Goal: Information Seeking & Learning: Learn about a topic

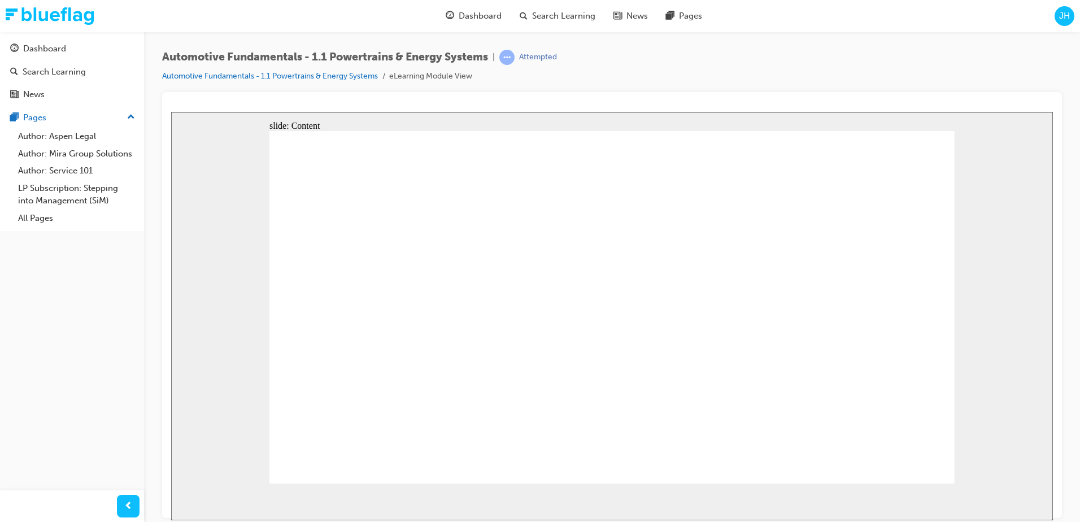
drag, startPoint x: 782, startPoint y: 162, endPoint x: 763, endPoint y: 189, distance: 33.2
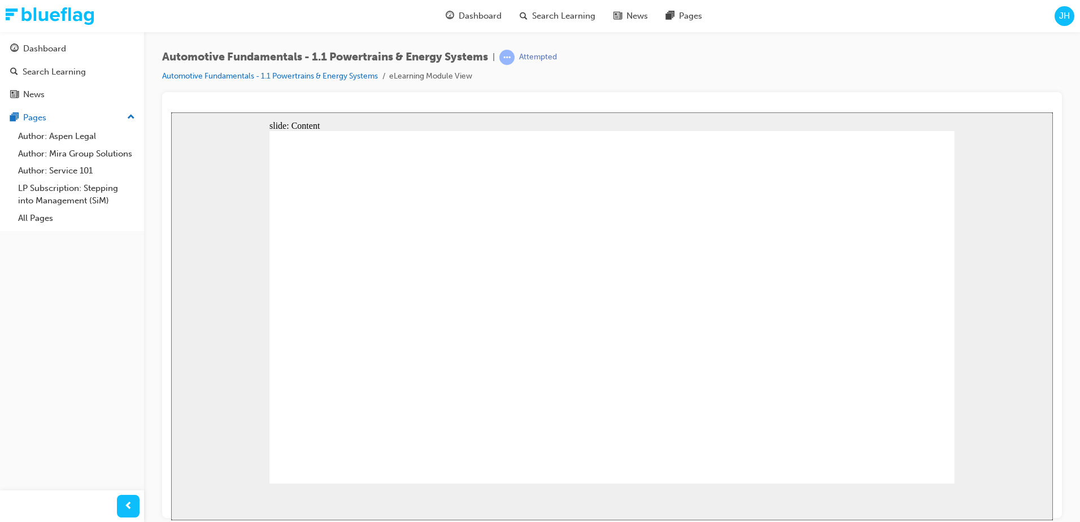
drag, startPoint x: 800, startPoint y: 149, endPoint x: 792, endPoint y: 159, distance: 12.9
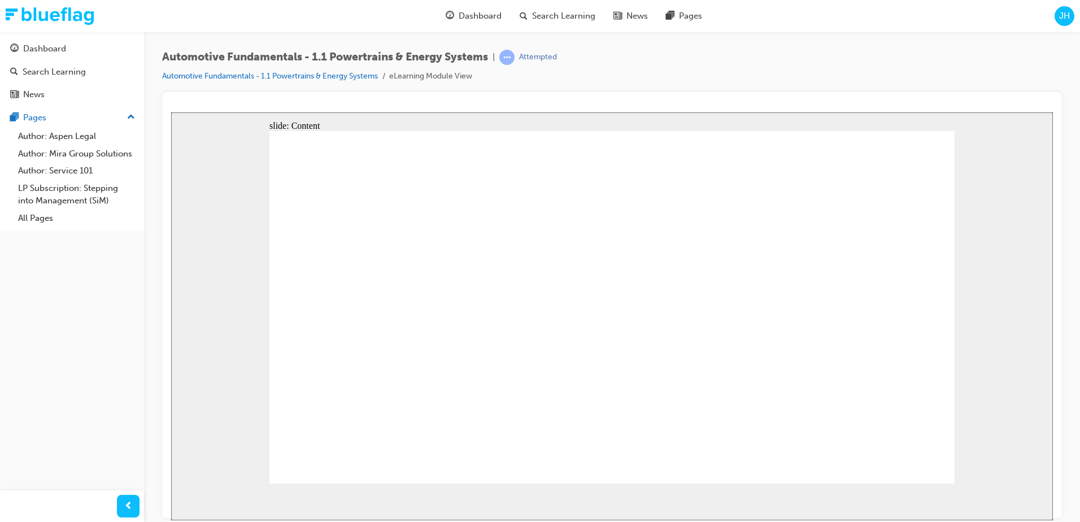
drag, startPoint x: 386, startPoint y: 386, endPoint x: 384, endPoint y: 395, distance: 9.2
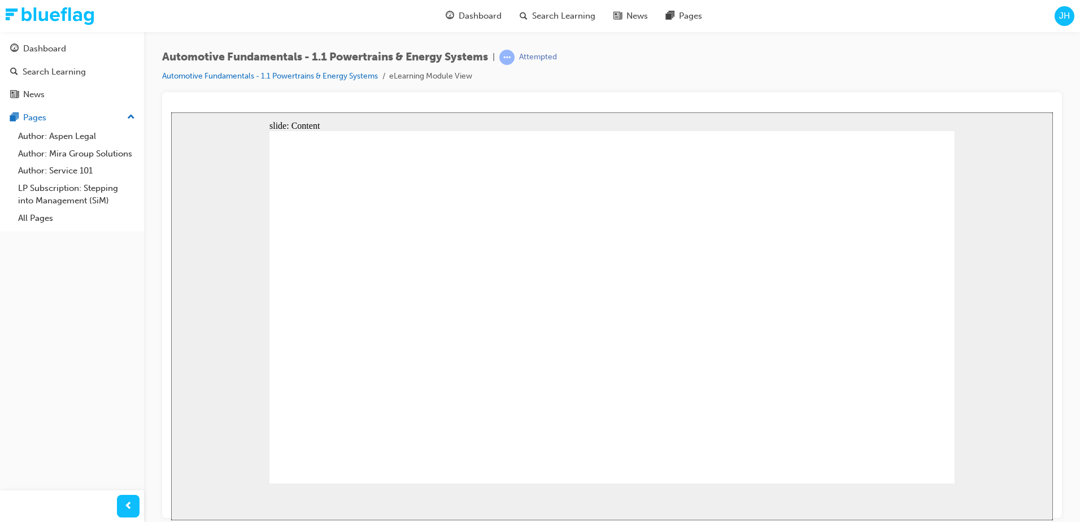
drag, startPoint x: 950, startPoint y: 463, endPoint x: 934, endPoint y: 461, distance: 15.9
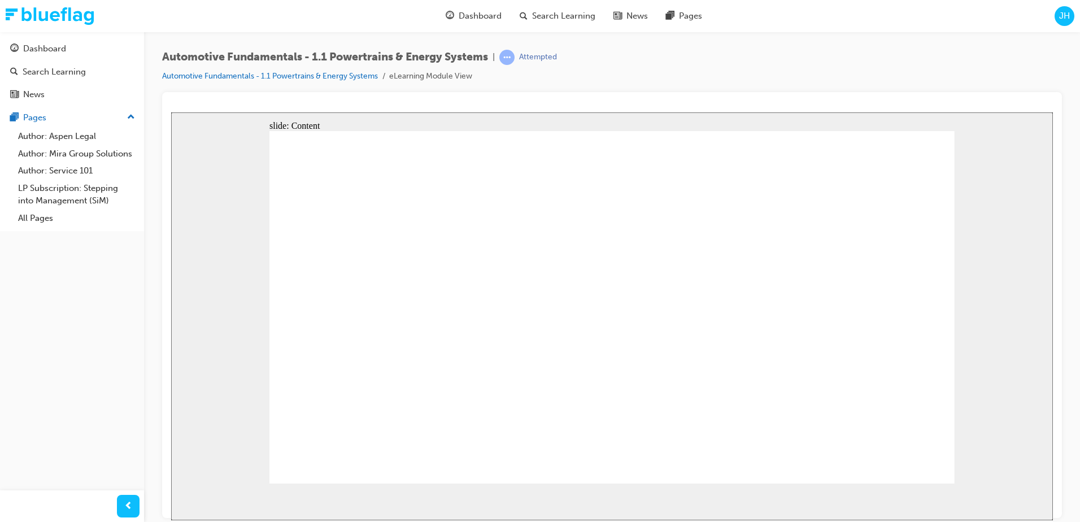
drag, startPoint x: 926, startPoint y: 451, endPoint x: 930, endPoint y: 458, distance: 8.3
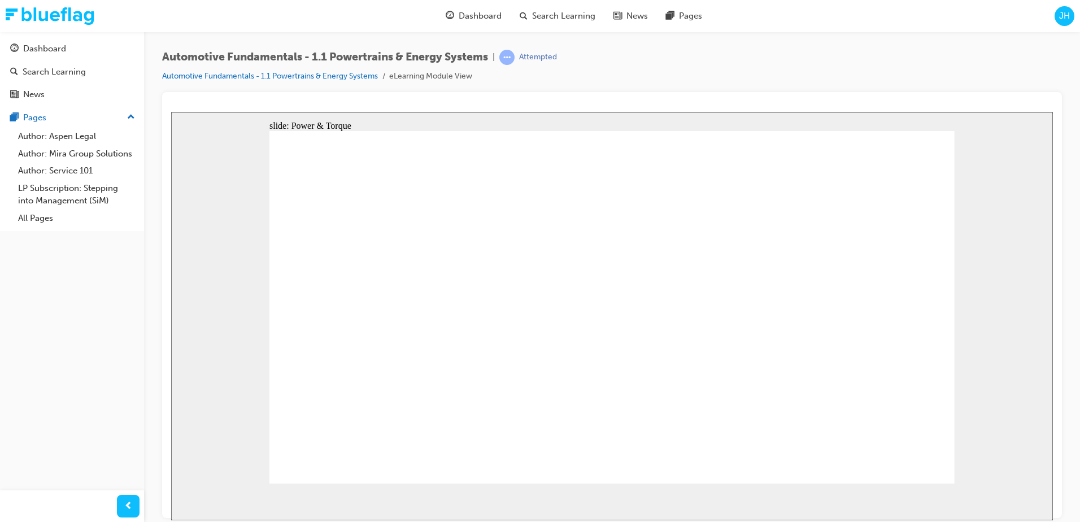
drag, startPoint x: 483, startPoint y: 466, endPoint x: 474, endPoint y: 456, distance: 14.0
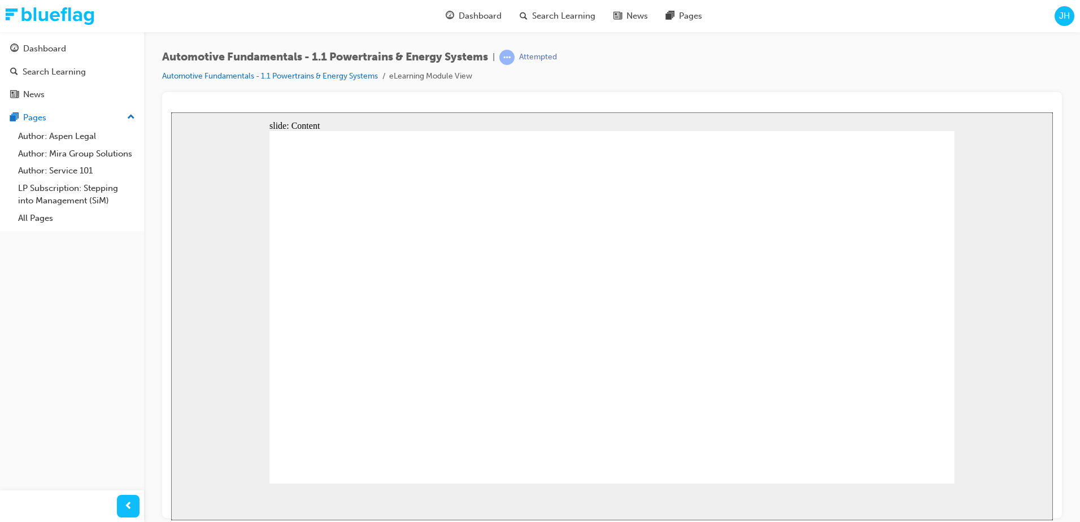
drag, startPoint x: 714, startPoint y: 444, endPoint x: 757, endPoint y: 451, distance: 43.5
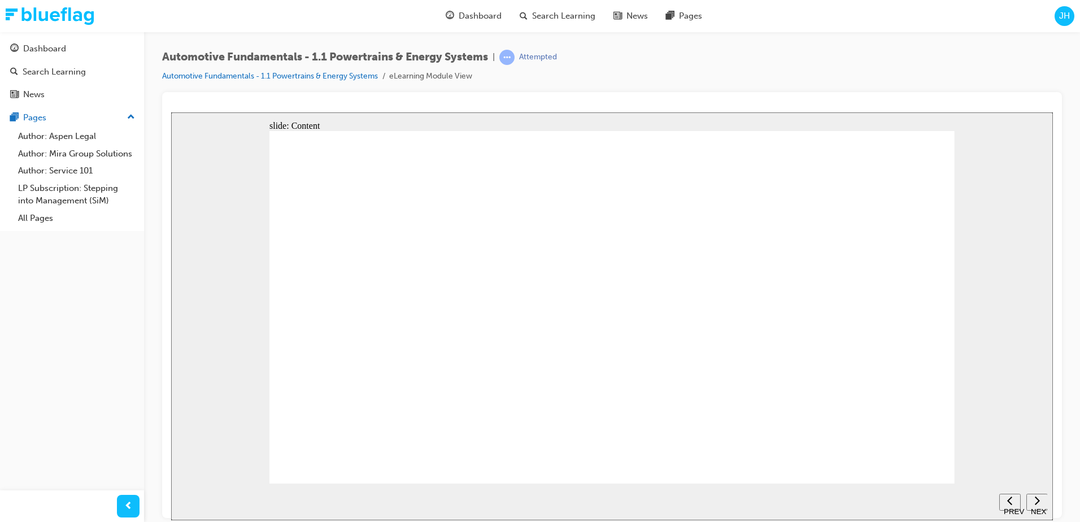
click at [36, 217] on link "All Pages" at bounding box center [77, 219] width 126 height 18
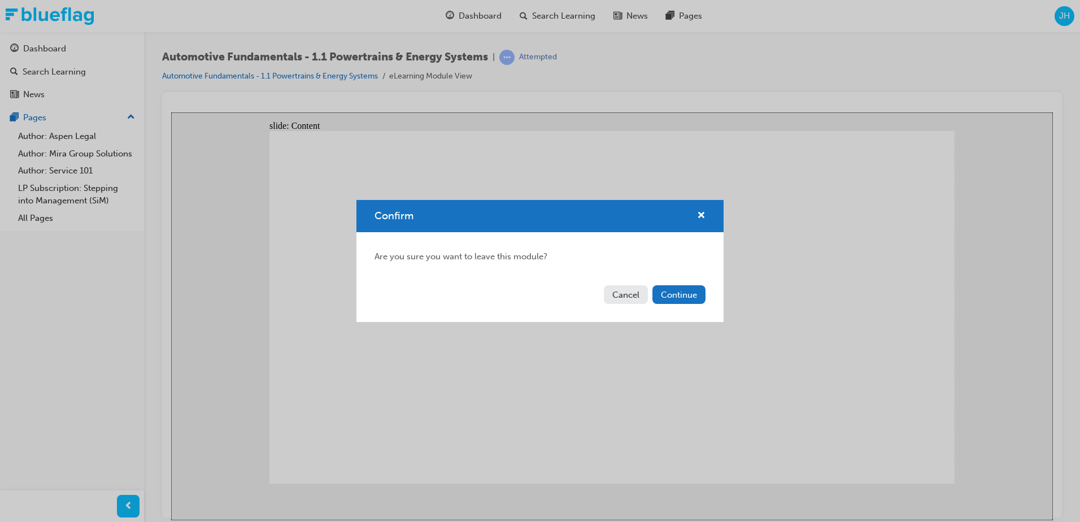
click at [627, 298] on button "Cancel" at bounding box center [626, 294] width 44 height 19
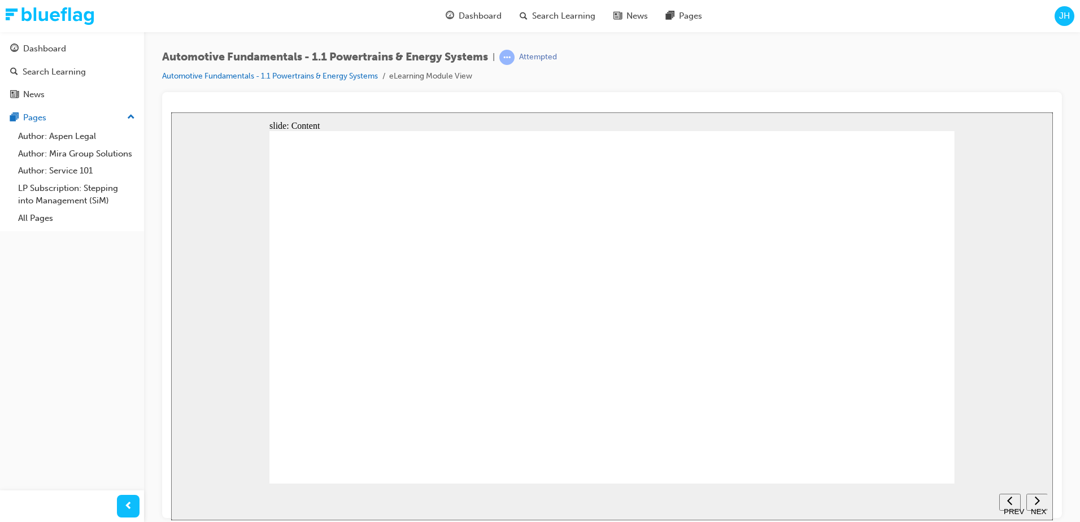
drag, startPoint x: 891, startPoint y: 305, endPoint x: 884, endPoint y: 317, distance: 13.9
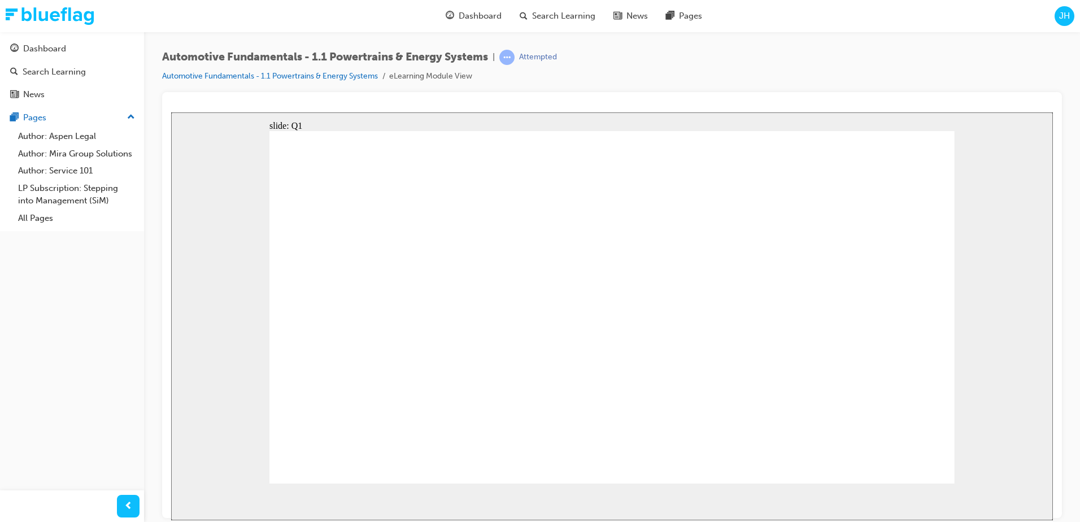
radio input "true"
drag, startPoint x: 736, startPoint y: 219, endPoint x: 736, endPoint y: 229, distance: 10.2
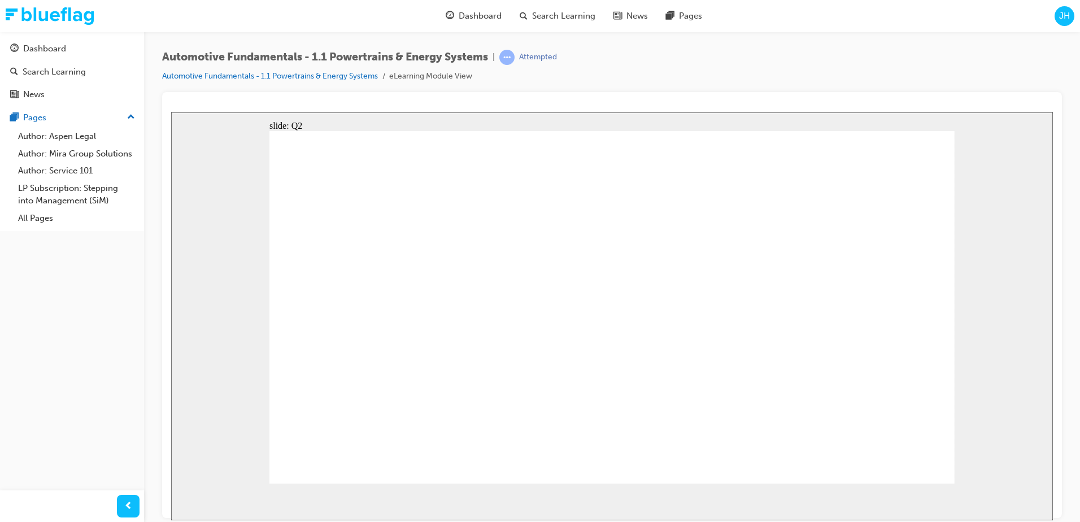
radio input "true"
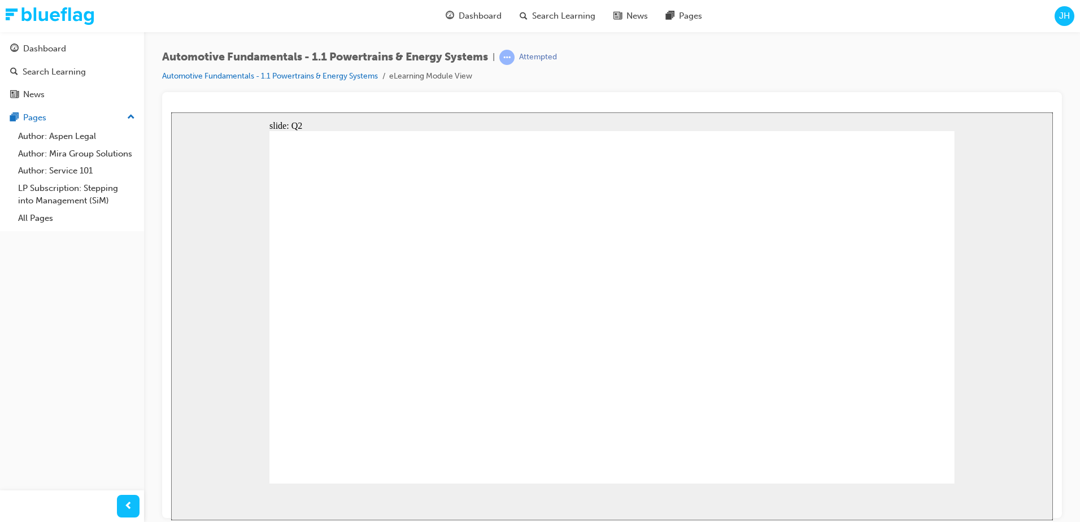
radio input "false"
radio input "true"
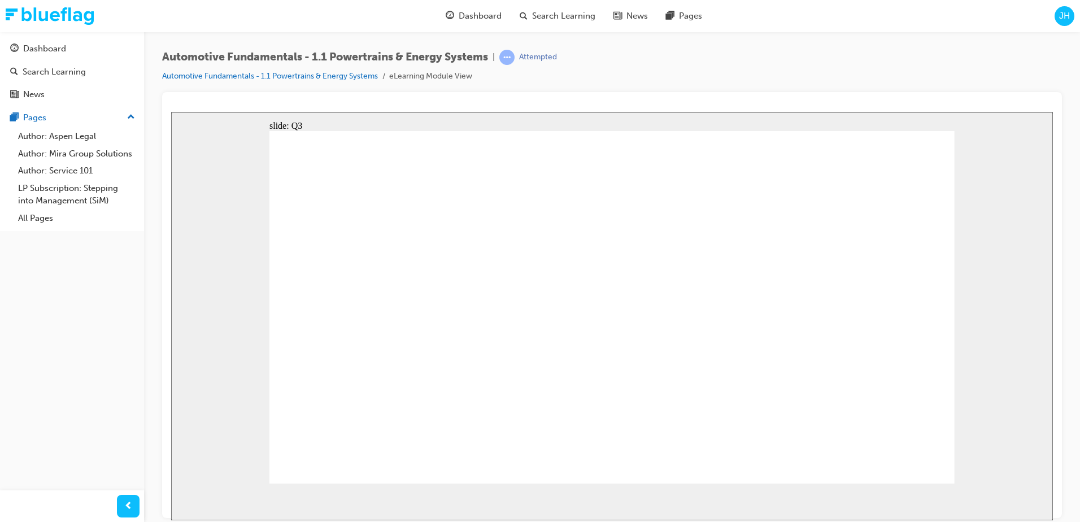
radio input "true"
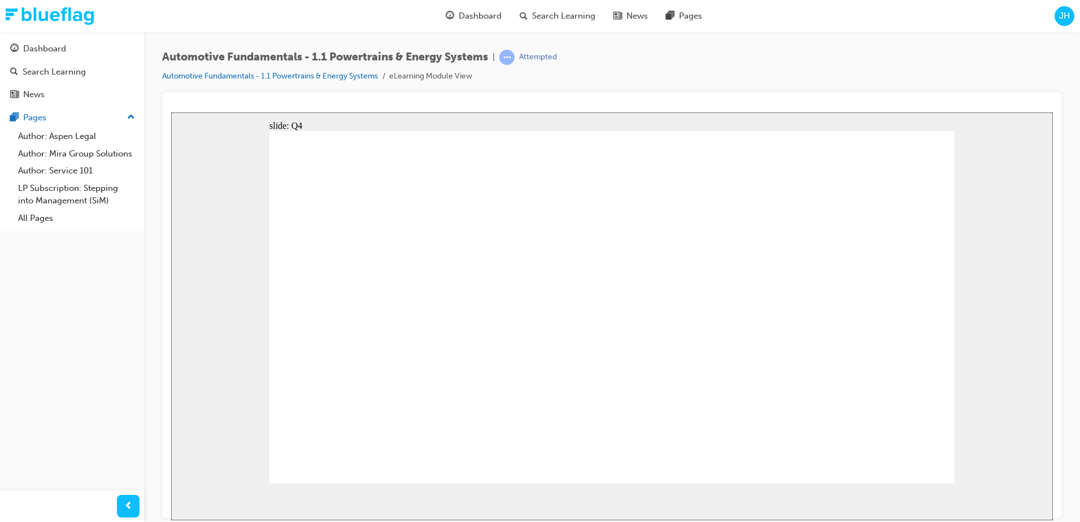
radio input "true"
